Goal: Task Accomplishment & Management: Complete application form

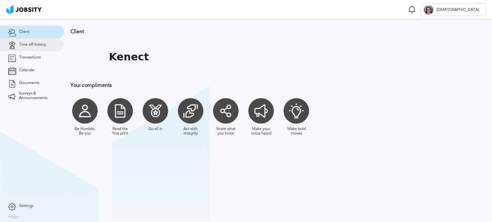
drag, startPoint x: 0, startPoint y: 0, endPoint x: 36, endPoint y: 44, distance: 57.5
click at [36, 44] on span "Time off history" at bounding box center [32, 45] width 27 height 4
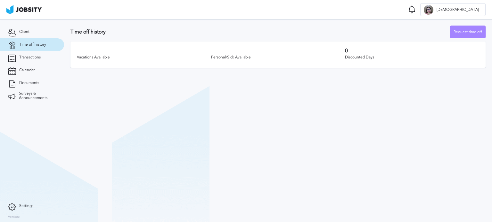
click at [464, 31] on div "Request time off" at bounding box center [467, 32] width 35 height 13
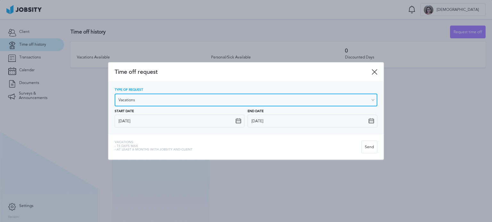
click at [183, 101] on input "Vacations" at bounding box center [246, 100] width 262 height 13
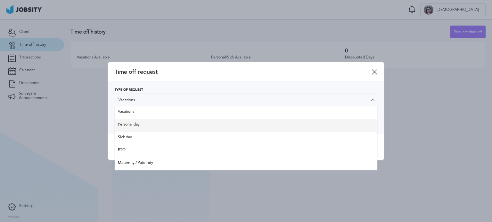
type input "Personal day"
click at [136, 124] on div "Type of Request Personal day Vacations Personal day Sick day PTO Maternity / Pa…" at bounding box center [246, 107] width 262 height 39
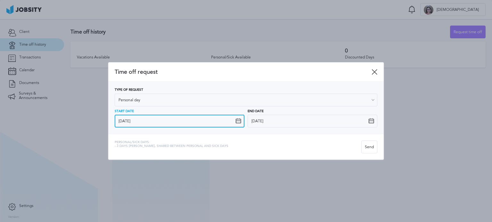
click at [134, 124] on input "[DATE]" at bounding box center [180, 121] width 130 height 13
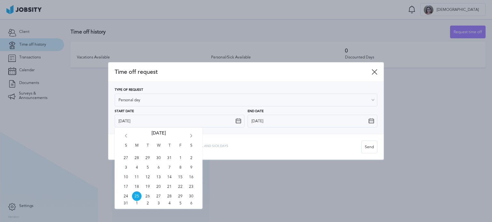
click at [188, 136] on icon "Go forward 1 month" at bounding box center [191, 137] width 6 height 6
click at [179, 168] on span "12" at bounding box center [180, 168] width 10 height 10
type input "[DATE]"
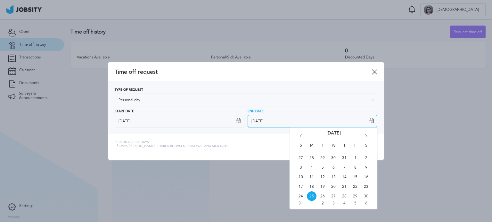
click at [269, 120] on input "[DATE]" at bounding box center [312, 121] width 130 height 13
click at [365, 136] on icon "Go forward 1 month" at bounding box center [366, 137] width 6 height 6
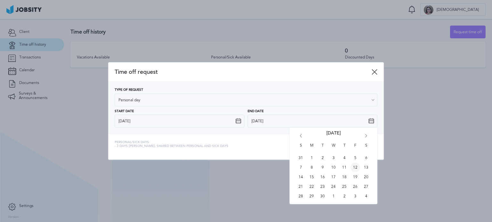
click at [352, 167] on span "12" at bounding box center [355, 168] width 10 height 10
type input "[DATE]"
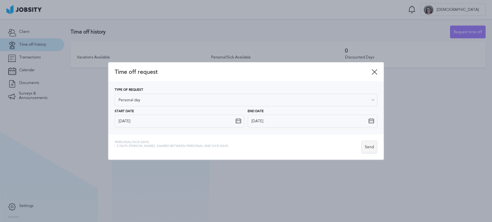
click at [371, 145] on div "Send" at bounding box center [368, 147] width 15 height 13
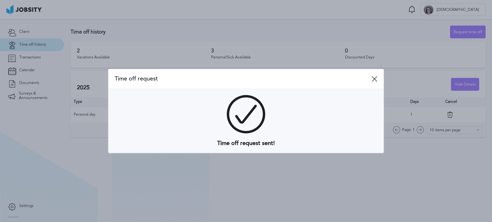
click at [374, 80] on icon at bounding box center [374, 79] width 6 height 6
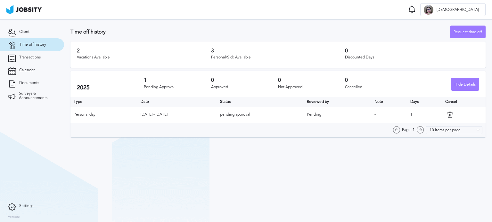
click at [375, 115] on span "-" at bounding box center [374, 114] width 1 height 4
click at [232, 117] on td "pending approval" at bounding box center [260, 115] width 87 height 16
click at [155, 110] on td "[DATE] - [DATE]" at bounding box center [176, 115] width 79 height 16
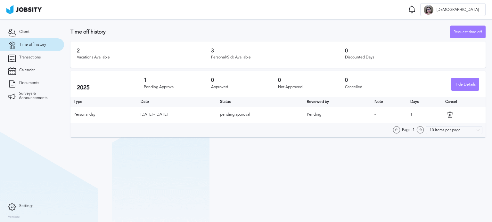
click at [152, 115] on td "[DATE] - [DATE]" at bounding box center [176, 115] width 79 height 16
click at [453, 116] on icon at bounding box center [449, 115] width 6 height 6
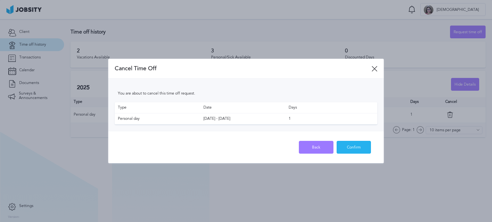
click at [342, 147] on div "Confirm" at bounding box center [354, 147] width 34 height 13
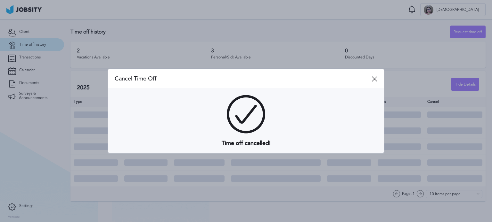
click at [452, 115] on div at bounding box center [246, 111] width 492 height 222
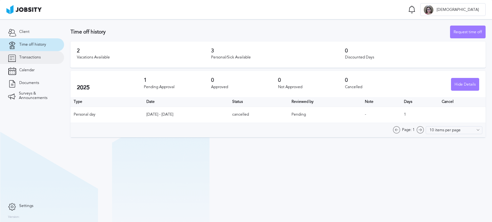
click at [32, 60] on span "Transactions" at bounding box center [29, 57] width 21 height 4
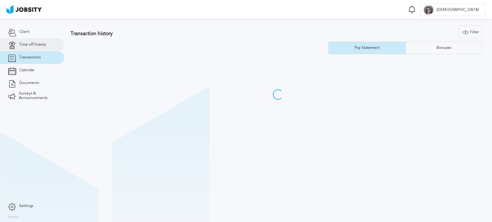
click at [32, 46] on span "Time off history" at bounding box center [32, 45] width 27 height 4
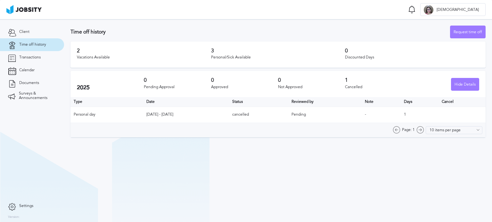
click at [264, 117] on td "cancelled" at bounding box center [259, 115] width 60 height 16
click at [400, 117] on td "-" at bounding box center [380, 115] width 39 height 16
drag, startPoint x: 300, startPoint y: 122, endPoint x: 310, endPoint y: 123, distance: 10.3
click at [307, 123] on table "Type Date Status Reviewed by Note Days Cancel Personal day [DATE] - [DATE] canc…" at bounding box center [277, 110] width 415 height 26
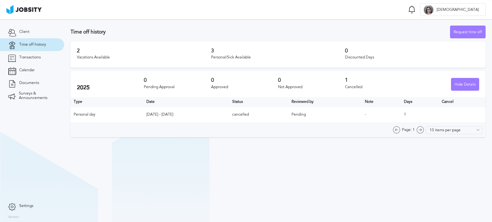
click at [306, 116] on span "Pending" at bounding box center [298, 114] width 14 height 4
drag, startPoint x: 126, startPoint y: 118, endPoint x: 174, endPoint y: 119, distance: 48.3
click at [174, 119] on tr "Personal day [DATE] - [DATE] cancelled Pending - 1" at bounding box center [277, 115] width 415 height 16
click at [424, 116] on td "1" at bounding box center [419, 115] width 38 height 16
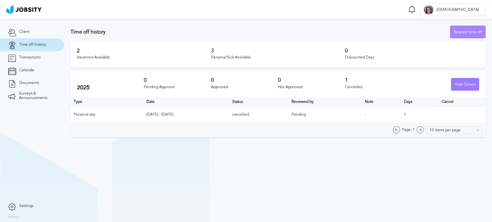
click at [460, 33] on div "Request time off" at bounding box center [467, 32] width 35 height 13
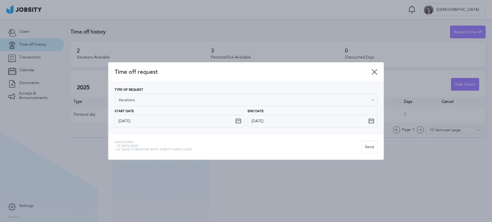
click at [158, 140] on div "Vacations: - 15 days max - At least 6 months with jobsity and client Send" at bounding box center [245, 147] width 275 height 26
click at [135, 147] on span "- 15 days max" at bounding box center [154, 147] width 78 height 4
drag, startPoint x: 126, startPoint y: 146, endPoint x: 135, endPoint y: 108, distance: 38.2
click at [126, 145] on span "- 15 days max" at bounding box center [154, 147] width 78 height 4
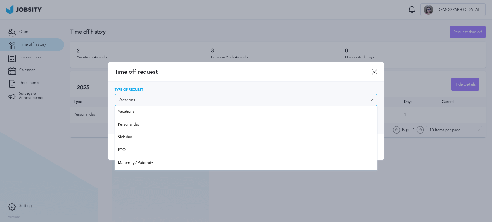
click at [136, 100] on input "Vacations" at bounding box center [246, 100] width 262 height 13
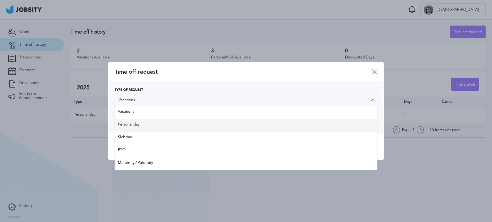
type input "Personal day"
click at [135, 125] on div "Type of Request Personal day Vacations Personal day Sick day PTO Maternity / Pa…" at bounding box center [246, 107] width 262 height 39
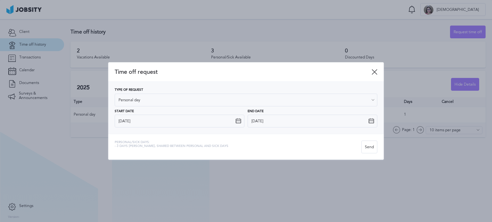
click at [170, 154] on div "Personal/Sick days: - 3 days [PERSON_NAME], shared between personal and sick da…" at bounding box center [245, 147] width 275 height 26
click at [172, 146] on span "- 3 days [PERSON_NAME], shared between personal and sick days" at bounding box center [172, 147] width 114 height 4
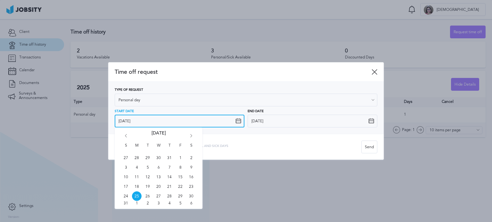
click at [154, 123] on input "[DATE]" at bounding box center [180, 121] width 130 height 13
click at [191, 137] on icon "Go forward 1 month" at bounding box center [191, 137] width 6 height 6
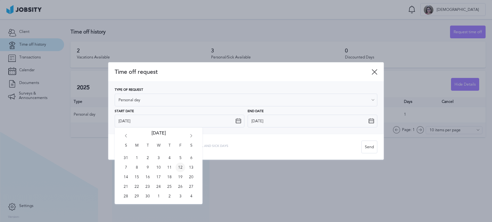
click at [179, 168] on span "12" at bounding box center [180, 168] width 10 height 10
type input "[DATE]"
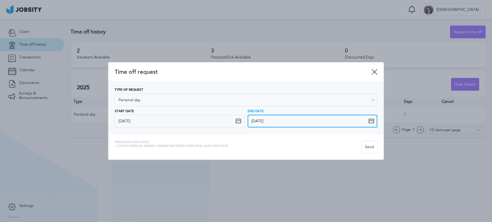
click at [262, 124] on input "[DATE]" at bounding box center [312, 121] width 130 height 13
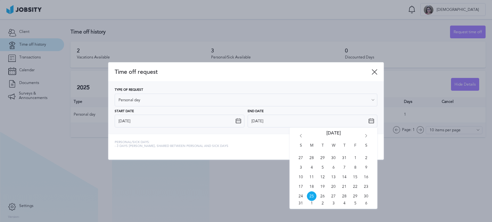
click at [364, 136] on icon "Go forward 1 month" at bounding box center [366, 137] width 6 height 6
click at [355, 169] on span "12" at bounding box center [355, 168] width 10 height 10
type input "[DATE]"
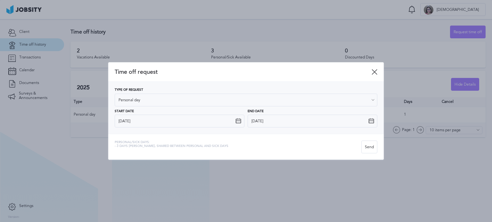
click at [145, 145] on span "- 3 days [PERSON_NAME], shared between personal and sick days" at bounding box center [172, 147] width 114 height 4
click at [213, 147] on div "Personal/Sick days: - 3 days [PERSON_NAME], shared between personal and sick da…" at bounding box center [238, 147] width 246 height 13
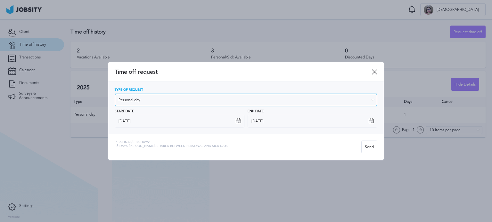
click at [157, 103] on input "Personal day" at bounding box center [246, 100] width 262 height 13
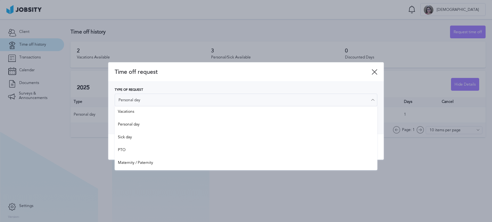
click at [216, 72] on span "Time off request" at bounding box center [243, 72] width 257 height 7
